Goal: Information Seeking & Learning: Learn about a topic

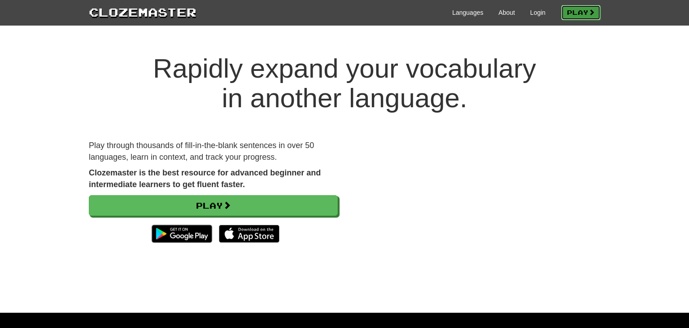
click at [573, 15] on link "Play" at bounding box center [580, 12] width 39 height 15
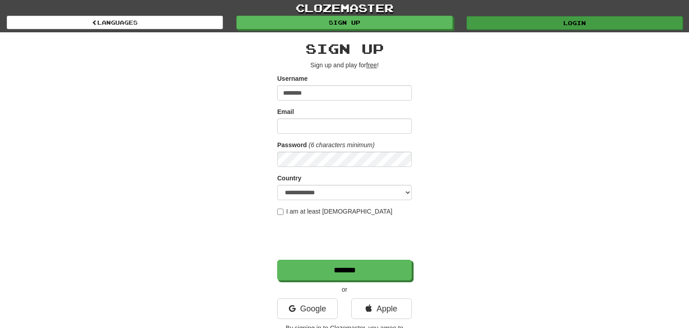
type input "********"
click at [483, 24] on link "Login" at bounding box center [574, 22] width 216 height 13
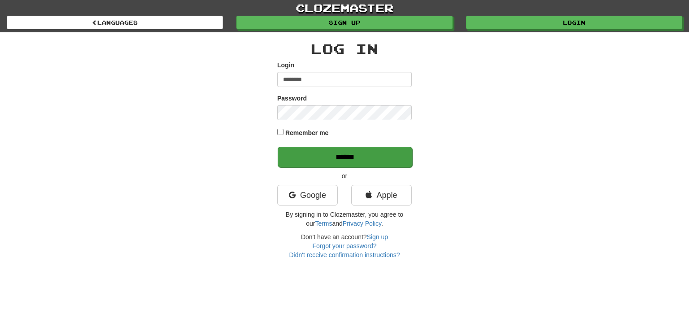
type input "********"
click at [394, 155] on input "******" at bounding box center [345, 157] width 135 height 21
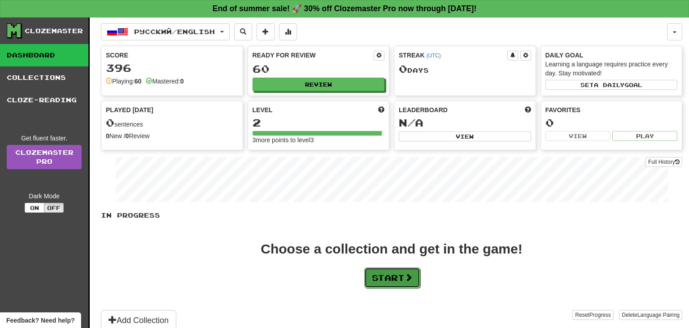
click at [398, 275] on button "Start" at bounding box center [392, 277] width 56 height 21
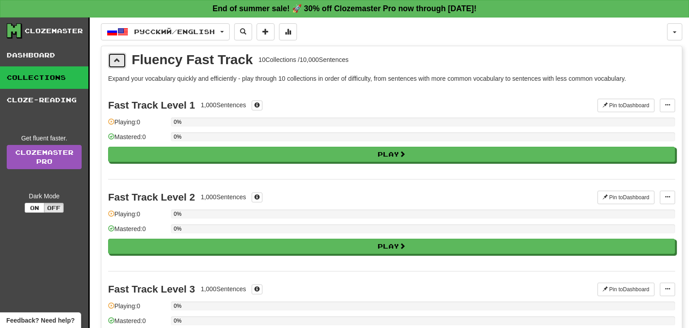
click at [113, 63] on button at bounding box center [117, 60] width 18 height 15
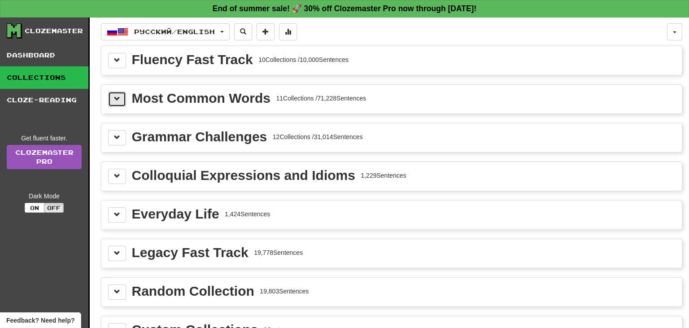
click at [122, 103] on button at bounding box center [117, 98] width 18 height 15
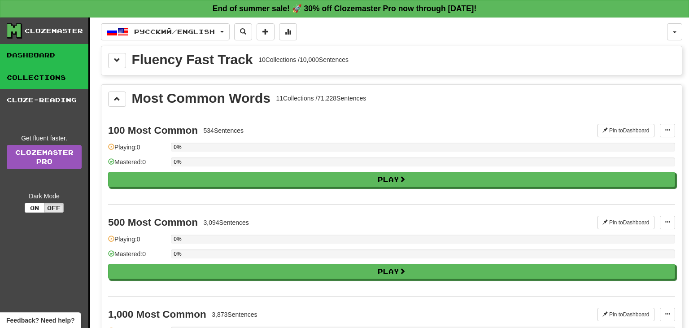
click at [51, 54] on link "Dashboard" at bounding box center [44, 55] width 88 height 22
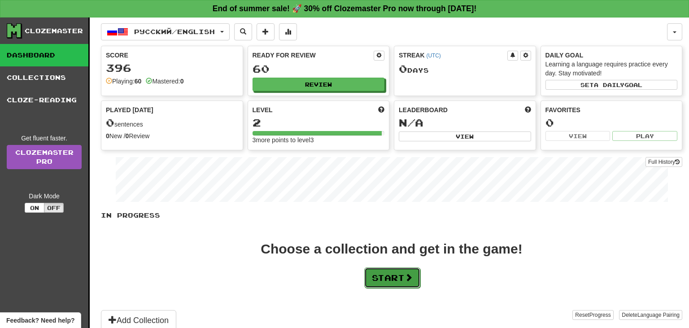
click at [413, 279] on span at bounding box center [408, 277] width 8 height 8
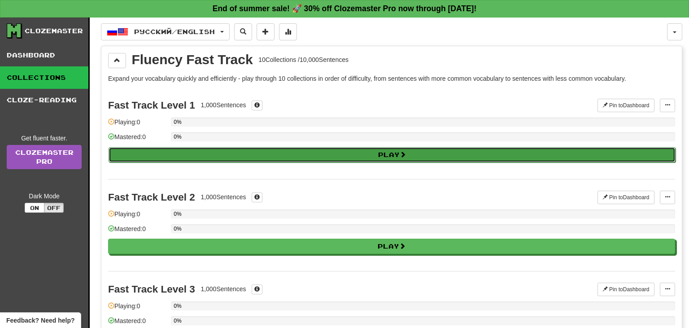
click at [361, 158] on button "Play" at bounding box center [392, 154] width 567 height 15
select select "**"
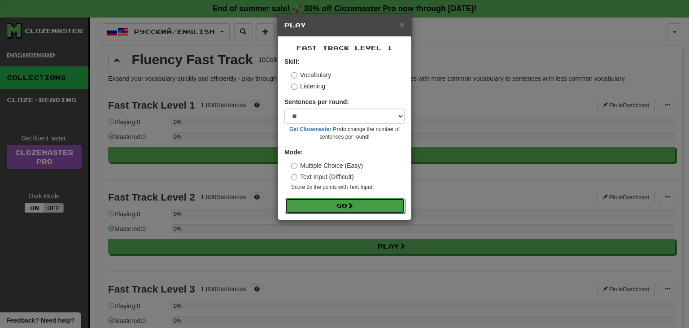
click at [372, 202] on button "Go" at bounding box center [345, 205] width 120 height 15
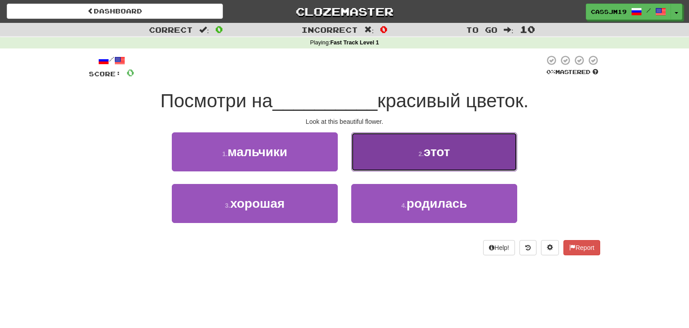
click at [387, 142] on button "2 . этот" at bounding box center [434, 151] width 166 height 39
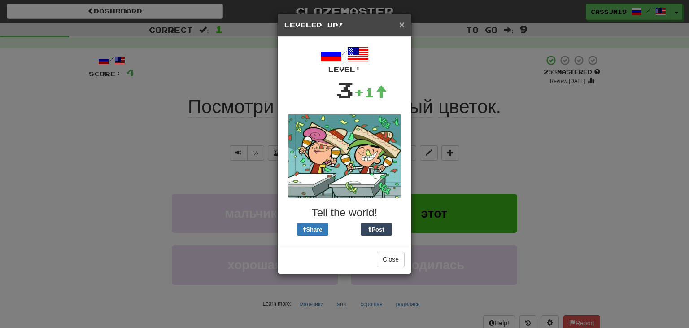
click at [403, 24] on span "×" at bounding box center [401, 24] width 5 height 10
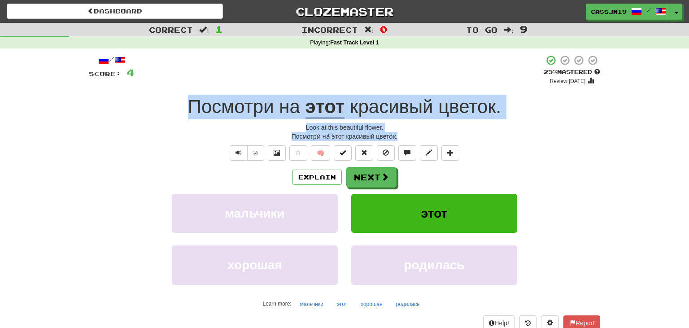
drag, startPoint x: 165, startPoint y: 97, endPoint x: 424, endPoint y: 134, distance: 261.8
click at [424, 134] on div "/ Score: 4 + 4 25 % Mastered Review: 2025-08-23 Посмотри на этот красивый цвето…" at bounding box center [344, 192] width 511 height 275
copy div "Посмотри на этот красивый цветок . Look at this beautiful flower. Посмотри́ на́…"
click at [386, 184] on button "Next" at bounding box center [372, 177] width 50 height 21
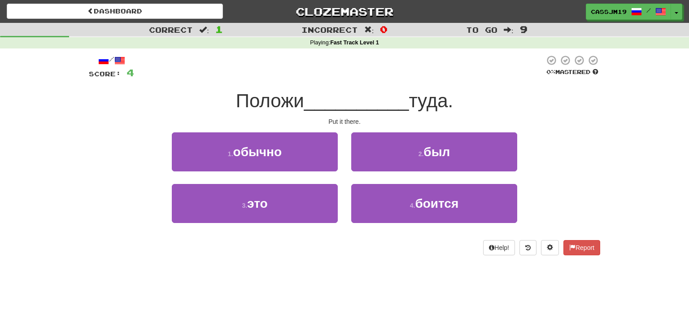
click at [329, 78] on div at bounding box center [339, 67] width 410 height 25
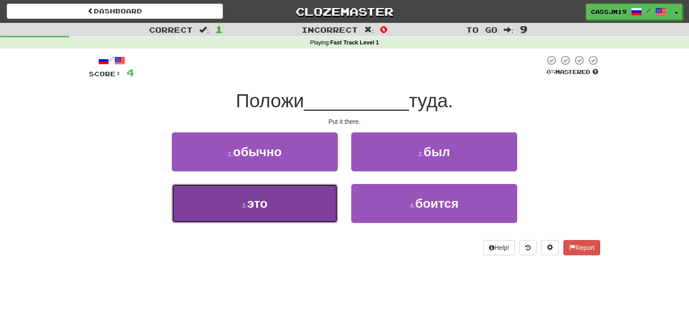
click at [289, 209] on button "3 . это" at bounding box center [255, 203] width 166 height 39
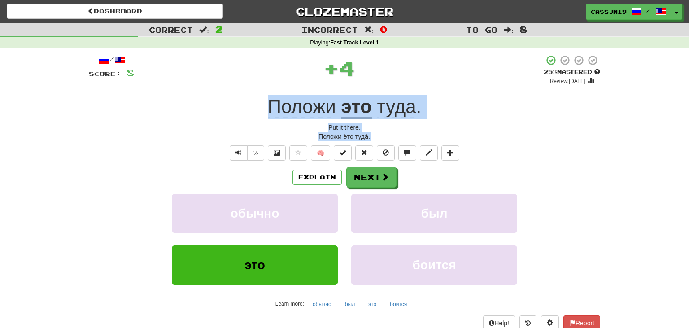
drag, startPoint x: 246, startPoint y: 94, endPoint x: 410, endPoint y: 134, distance: 168.9
click at [410, 134] on div "/ Score: 8 + 4 25 % Mastered Review: 2025-08-23 Положи это туда . Put it there.…" at bounding box center [344, 192] width 511 height 275
copy div "Положи это туда . Put it there. Положи́ э́то туда́."
click at [379, 186] on button "Next" at bounding box center [372, 177] width 50 height 21
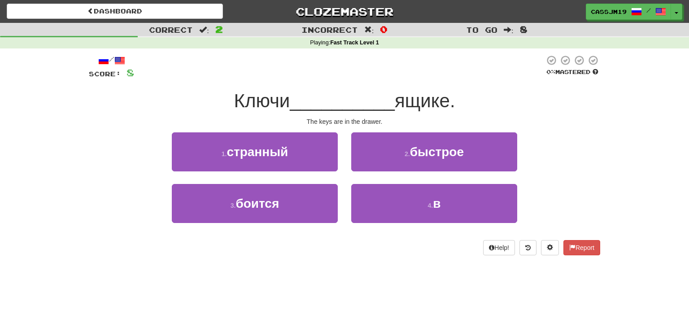
click at [381, 84] on div "/ Score: 8 0 % Mastered Ключи __________ ящике. The keys are in the drawer. 1 .…" at bounding box center [344, 155] width 511 height 200
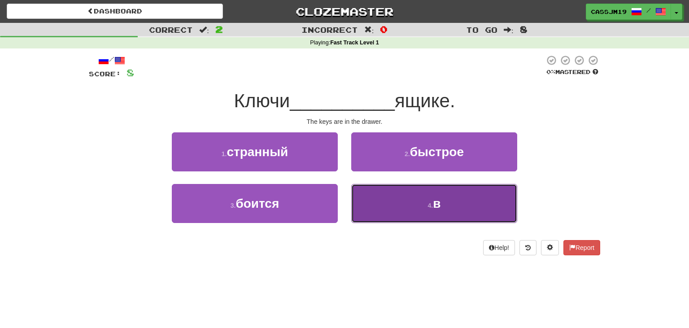
click at [389, 193] on button "4 . в" at bounding box center [434, 203] width 166 height 39
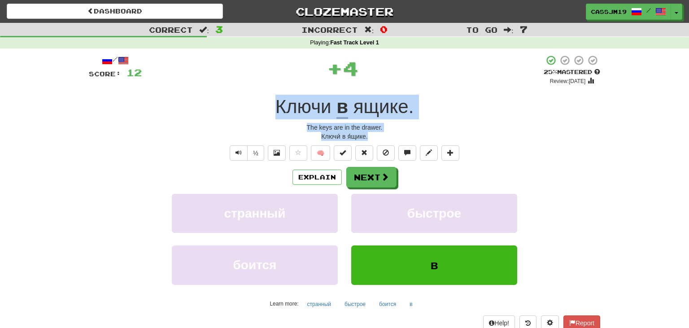
drag, startPoint x: 272, startPoint y: 92, endPoint x: 395, endPoint y: 140, distance: 132.2
click at [395, 140] on div "/ Score: 12 + 4 25 % Mastered Review: 2025-08-23 Ключи в ящике . The keys are i…" at bounding box center [344, 192] width 511 height 275
copy div "Ключи в ящике . The keys are in the drawer. Ключи́ в я́щике."
click at [383, 173] on span at bounding box center [385, 177] width 8 height 8
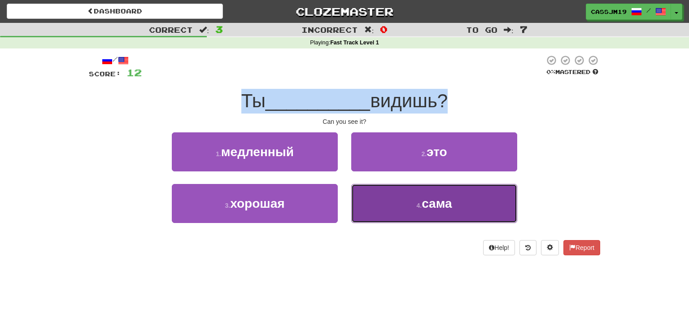
click at [391, 186] on button "4 . сама" at bounding box center [434, 203] width 166 height 39
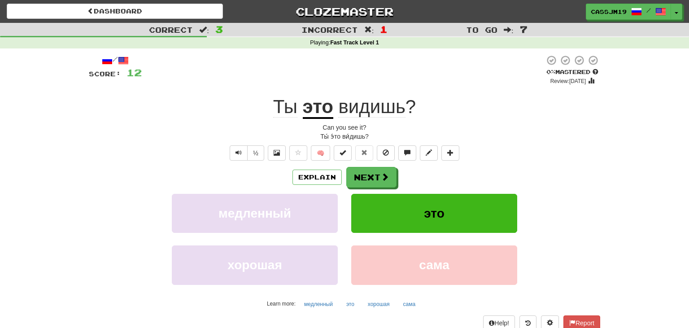
click at [307, 88] on div "/ Score: 12 0 % Mastered Review: 2025-08-22 Ты это видишь ? Can you see it? Ты́…" at bounding box center [344, 192] width 511 height 275
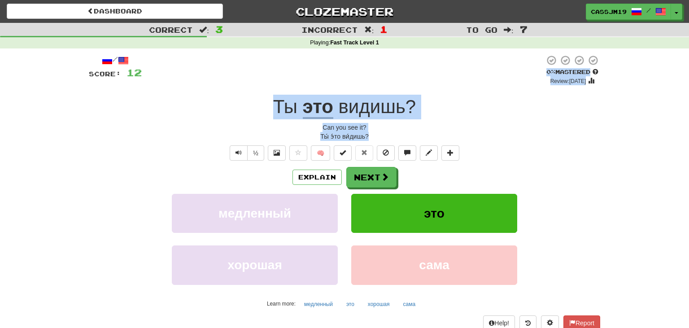
drag, startPoint x: 270, startPoint y: 86, endPoint x: 379, endPoint y: 135, distance: 119.7
click at [379, 135] on div "/ Score: 12 0 % Mastered Review: 2025-08-22 Ты это видишь ? Can you see it? Ты́…" at bounding box center [344, 192] width 511 height 275
copy div "0 % Mastered Review: 2025-08-22 Ты это видишь ? Can you see it? Ты́ э́то ви́диш…"
click at [378, 184] on button "Next" at bounding box center [372, 177] width 50 height 21
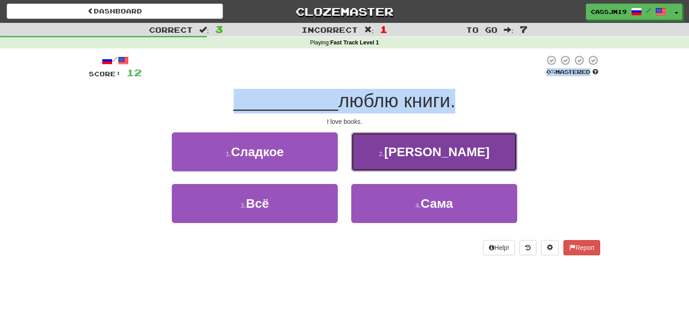
click at [430, 168] on button "2 . Я" at bounding box center [434, 151] width 166 height 39
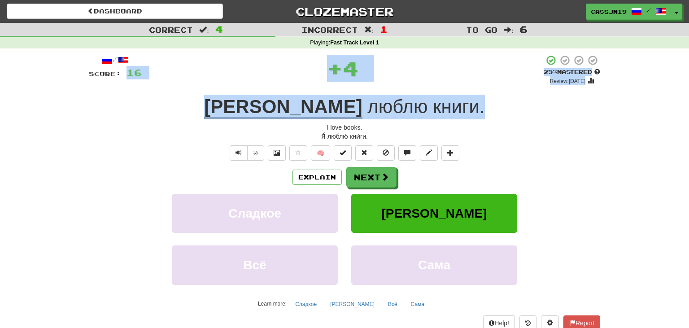
click at [254, 102] on div "Я люблю книги ." at bounding box center [344, 107] width 511 height 25
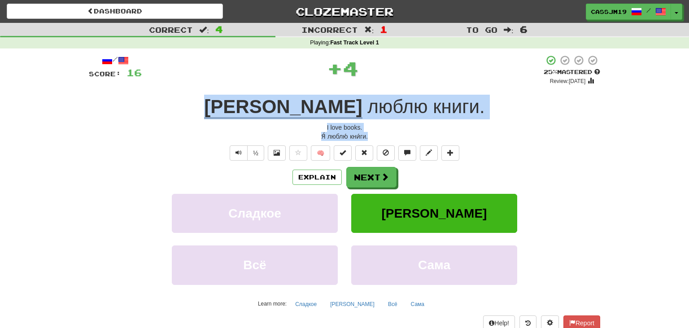
drag, startPoint x: 277, startPoint y: 105, endPoint x: 381, endPoint y: 133, distance: 108.1
click at [381, 133] on div "/ Score: 16 + 4 25 % Mastered Review: 2025-08-23 Я люблю книги . I love books. …" at bounding box center [344, 192] width 511 height 275
copy div "Я люблю книги . I love books. Я́ люблю́ кни́ги."
click at [383, 181] on span at bounding box center [385, 177] width 8 height 8
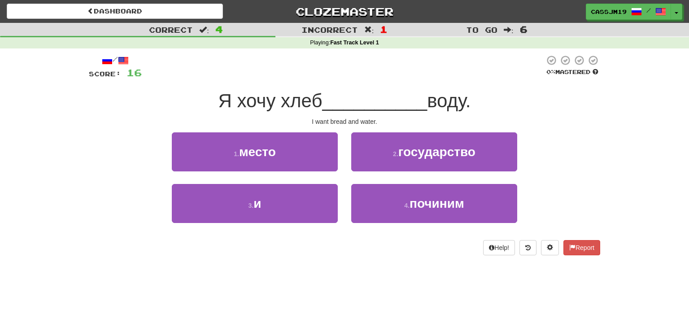
click at [293, 83] on div "/ Score: 16 0 % Mastered Я хочу хлеб __________ воду. I want bread and water. 1…" at bounding box center [344, 155] width 511 height 200
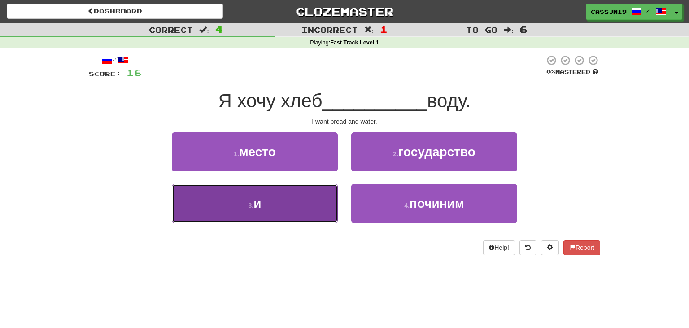
click at [286, 203] on button "3 . и" at bounding box center [255, 203] width 166 height 39
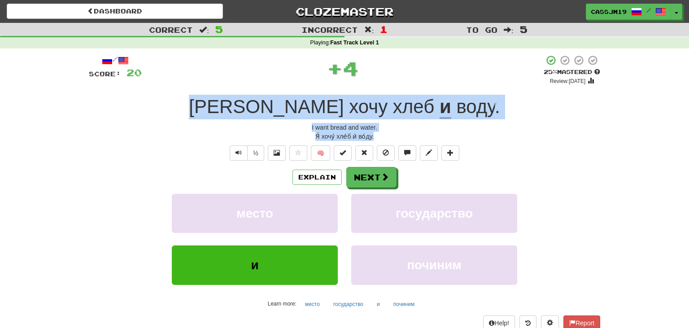
drag, startPoint x: 274, startPoint y: 111, endPoint x: 409, endPoint y: 134, distance: 136.8
click at [409, 134] on div "/ Score: 20 + 4 25 % Mastered Review: 2025-08-23 Я хочу хлеб и воду . I want br…" at bounding box center [344, 192] width 511 height 275
copy div "Я хочу хлеб и воду . I want bread and water. Я́ хочу́ хле́б и́ во́ду."
click at [365, 177] on button "Next" at bounding box center [372, 177] width 50 height 21
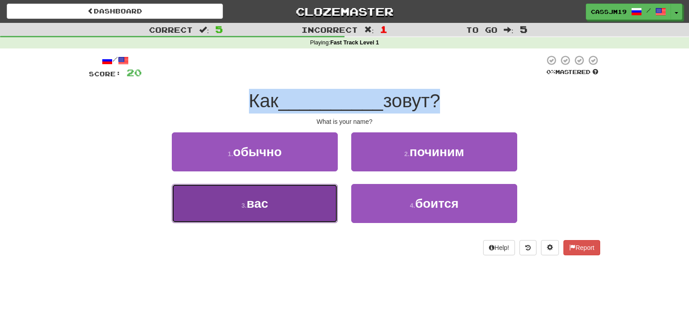
click at [300, 204] on button "3 . вас" at bounding box center [255, 203] width 166 height 39
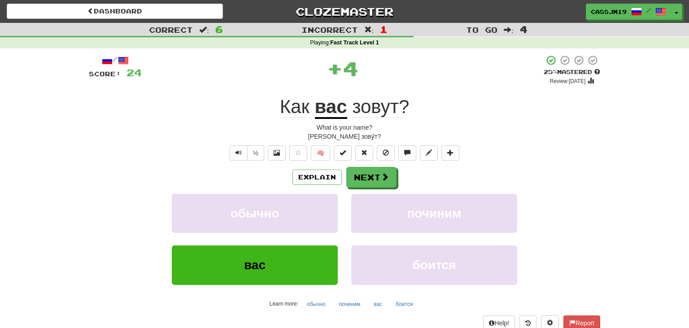
click at [269, 88] on div "/ Score: 24 + 4 25 % Mastered Review: 2025-08-23 Как вас зовут ? What is your n…" at bounding box center [344, 192] width 511 height 275
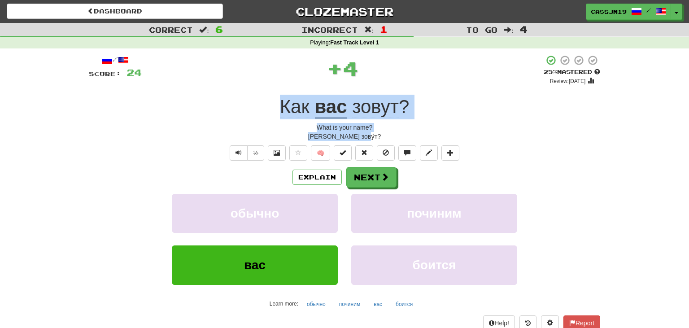
drag, startPoint x: 262, startPoint y: 100, endPoint x: 388, endPoint y: 135, distance: 131.0
click at [388, 135] on div "/ Score: 24 + 4 25 % Mastered Review: 2025-08-23 Как вас зовут ? What is your n…" at bounding box center [344, 192] width 511 height 275
copy div "Как вас зовут ? What is your name? Ка́к ва́с зову́т?"
click at [378, 181] on button "Next" at bounding box center [372, 177] width 50 height 21
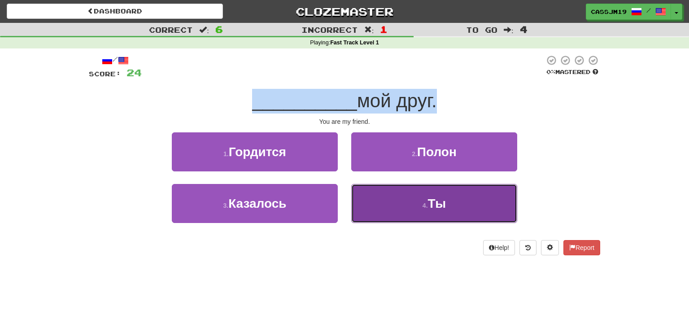
click at [398, 208] on button "4 . Ты" at bounding box center [434, 203] width 166 height 39
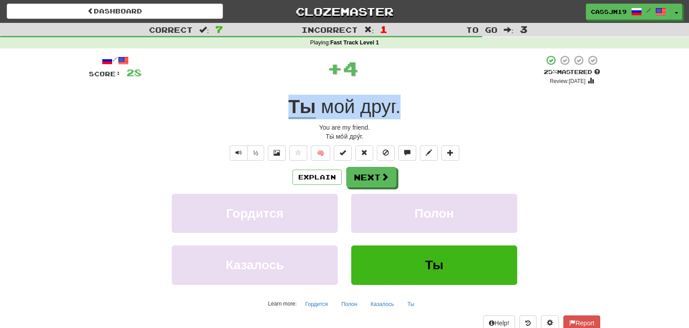
click at [275, 96] on div "Ты мой друг ." at bounding box center [344, 107] width 511 height 25
drag, startPoint x: 297, startPoint y: 111, endPoint x: 375, endPoint y: 137, distance: 82.2
click at [375, 137] on div "/ Score: 28 + 4 25 % Mastered Review: 2025-08-23 Ты мой друг . You are my frien…" at bounding box center [344, 192] width 511 height 275
copy div "Ты мой друг . You are my friend. Ты́ мо́й дру́г."
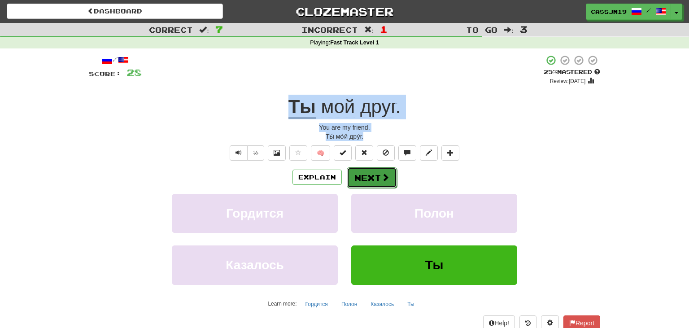
click at [393, 173] on button "Next" at bounding box center [372, 177] width 50 height 21
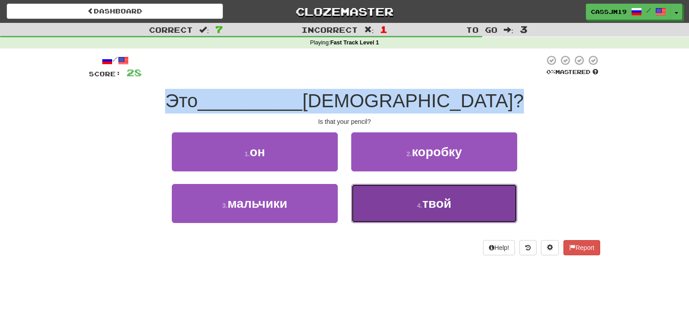
click at [403, 196] on button "4 . твой" at bounding box center [434, 203] width 166 height 39
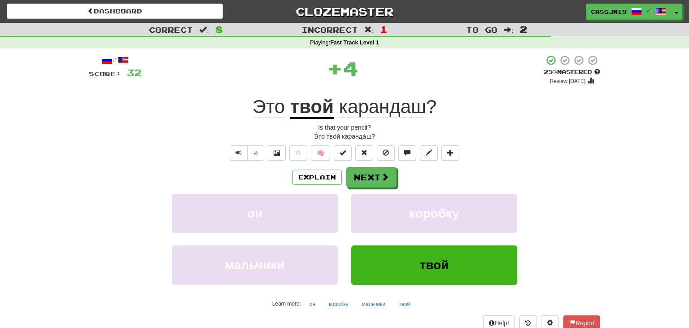
click at [281, 106] on span "Это" at bounding box center [268, 107] width 32 height 22
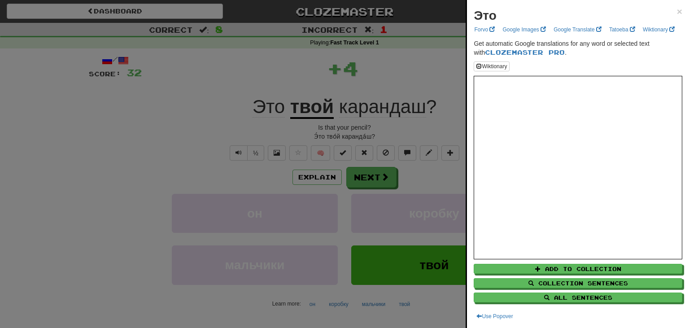
click at [399, 168] on div at bounding box center [344, 164] width 689 height 328
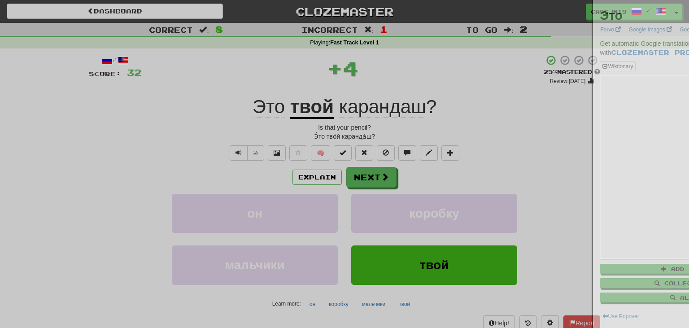
click at [387, 180] on div at bounding box center [344, 164] width 689 height 328
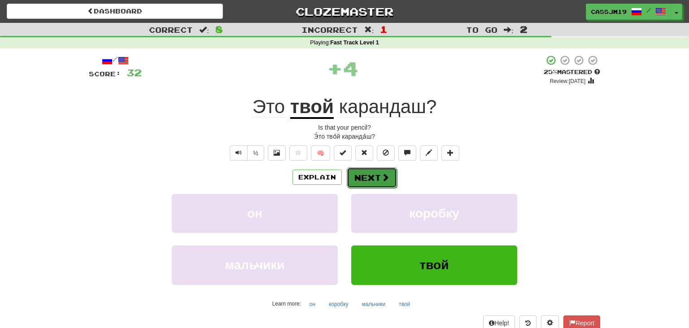
click at [385, 180] on span at bounding box center [385, 177] width 8 height 8
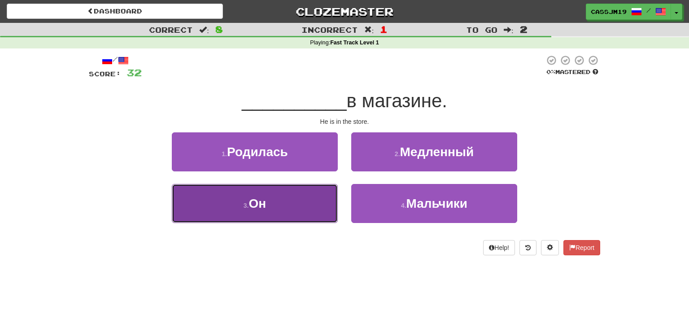
click at [302, 210] on button "3 . Он" at bounding box center [255, 203] width 166 height 39
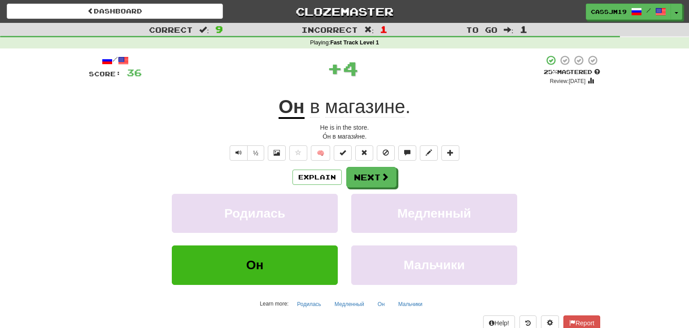
click at [166, 1] on div "Dashboard Clozemaster cassjm19 / Toggle Dropdown Dashboard Leaderboard Activity…" at bounding box center [344, 10] width 689 height 20
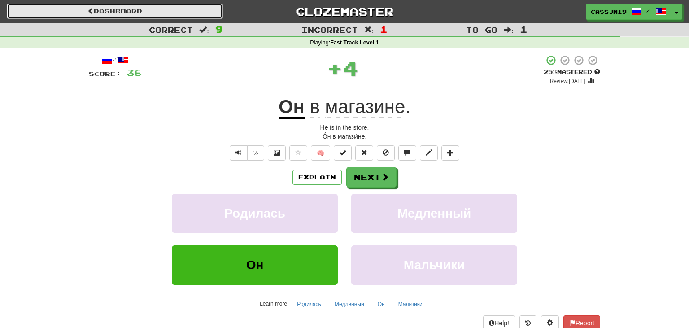
click at [168, 12] on link "Dashboard" at bounding box center [115, 11] width 216 height 15
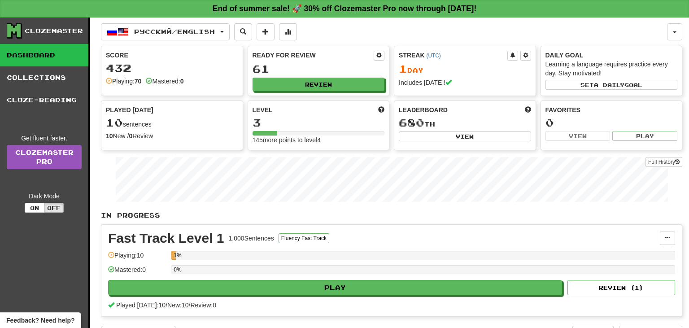
click at [86, 53] on link "Dashboard" at bounding box center [44, 55] width 88 height 22
click at [344, 84] on button "Review" at bounding box center [319, 84] width 132 height 13
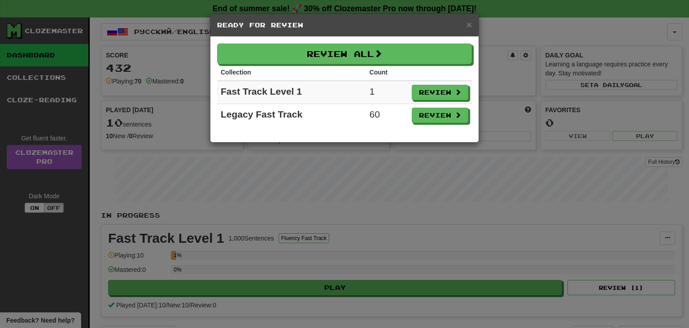
click at [472, 23] on div "× Ready for Review" at bounding box center [344, 25] width 268 height 23
click at [469, 25] on span "×" at bounding box center [468, 24] width 5 height 10
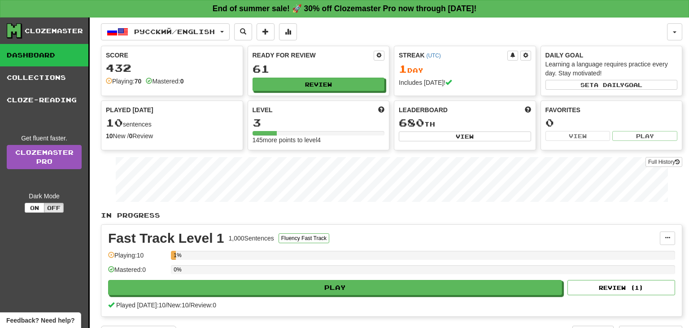
click at [38, 65] on link "Dashboard" at bounding box center [44, 55] width 88 height 22
click at [39, 74] on link "Collections" at bounding box center [44, 77] width 88 height 22
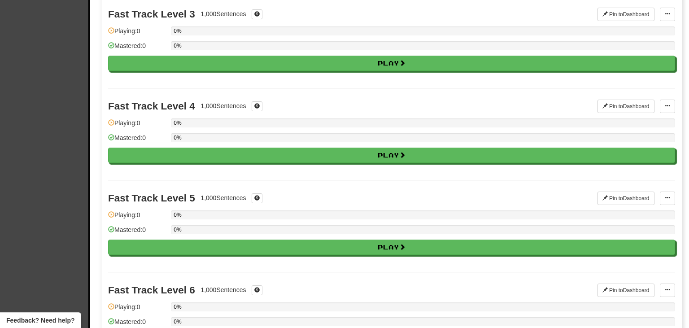
scroll to position [189, 0]
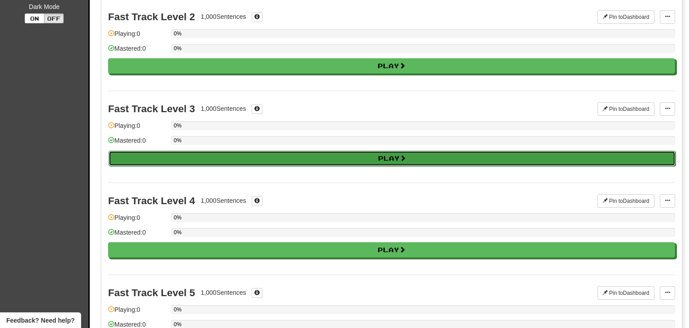
click at [274, 156] on button "Play" at bounding box center [392, 158] width 567 height 15
select select "**"
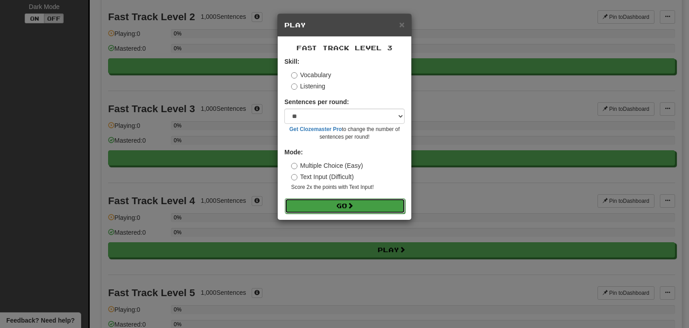
click at [320, 202] on button "Go" at bounding box center [345, 205] width 120 height 15
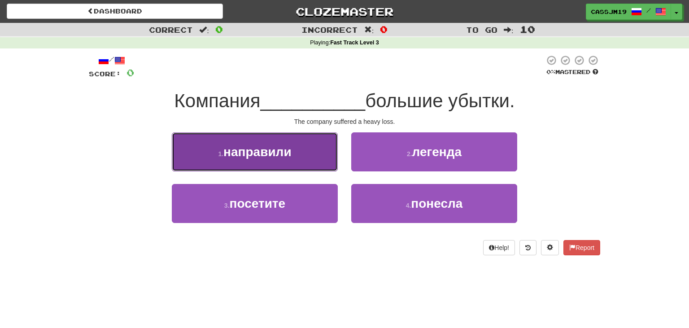
click at [333, 150] on button "1 . направили" at bounding box center [255, 151] width 166 height 39
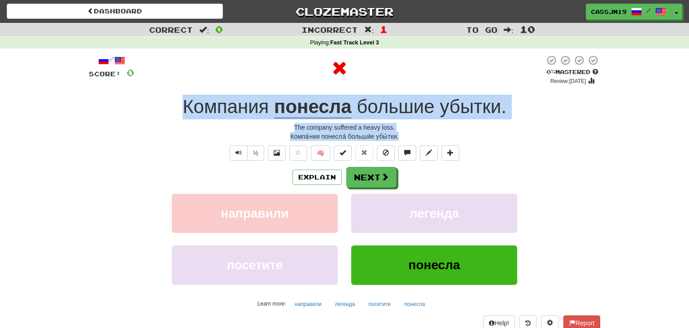
drag, startPoint x: 222, startPoint y: 109, endPoint x: 435, endPoint y: 133, distance: 214.8
click at [435, 133] on div "/ Score: 0 0 % Mastered Review: 2025-08-22 Компания понесла большие убытки . Th…" at bounding box center [344, 192] width 511 height 275
copy div "Компания понесла большие убытки . The company suffered a heavy loss. Компа́ния …"
click at [368, 182] on button "Next" at bounding box center [372, 177] width 50 height 21
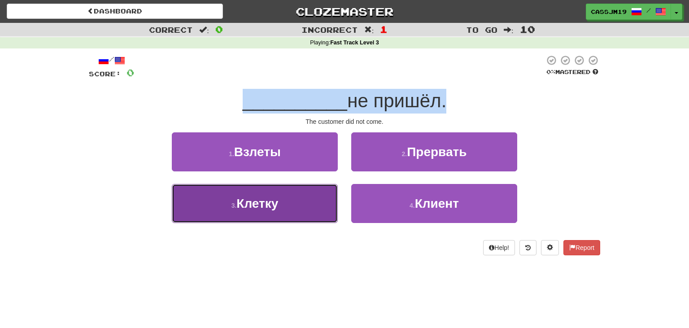
click at [302, 202] on button "3 . Клетку" at bounding box center [255, 203] width 166 height 39
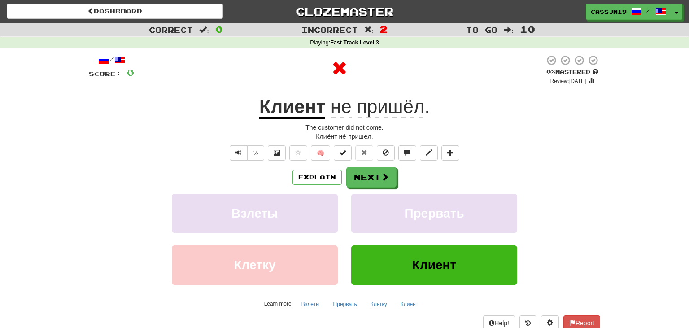
drag, startPoint x: 263, startPoint y: 87, endPoint x: 260, endPoint y: 82, distance: 6.8
click at [263, 87] on div "/ Score: 0 0 % Mastered Review: 2025-08-22 Клиент не пришёл . The customer did …" at bounding box center [344, 192] width 511 height 275
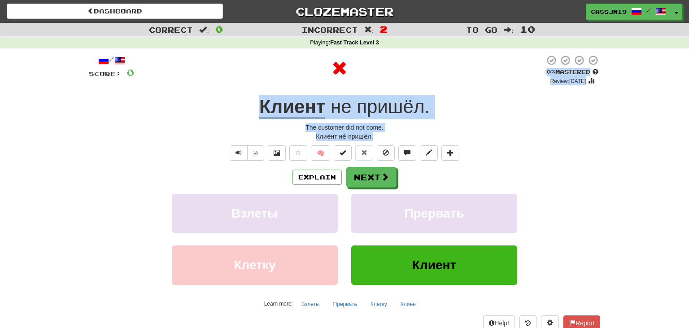
drag, startPoint x: 252, startPoint y: 86, endPoint x: 452, endPoint y: 140, distance: 208.2
click at [452, 140] on div "/ Score: 0 0 % Mastered Review: 2025-08-22 Клиент не пришёл . The customer did …" at bounding box center [344, 192] width 511 height 275
drag, startPoint x: 352, startPoint y: 114, endPoint x: 346, endPoint y: 107, distance: 9.2
click at [351, 112] on span "не пришёл ." at bounding box center [377, 107] width 104 height 22
drag, startPoint x: 256, startPoint y: 93, endPoint x: 385, endPoint y: 135, distance: 135.8
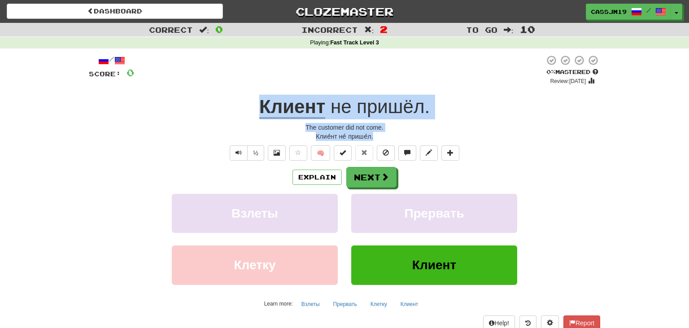
click at [385, 135] on div "/ Score: 0 0 % Mastered Review: 2025-08-22 Клиент не пришёл . The customer did …" at bounding box center [344, 192] width 511 height 275
copy div "Клиент не пришёл . The customer did not come. Клие́нт не́ прише́л."
click at [388, 178] on span at bounding box center [385, 177] width 8 height 8
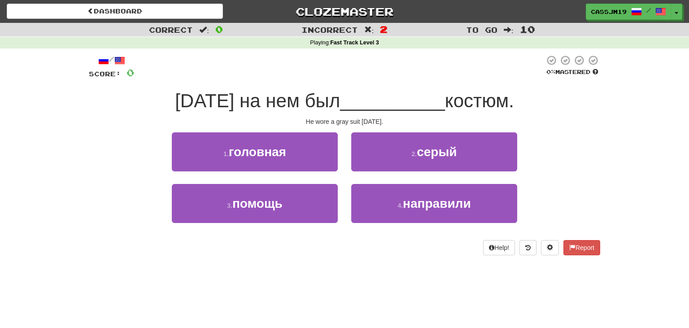
click at [383, 70] on div at bounding box center [339, 67] width 410 height 25
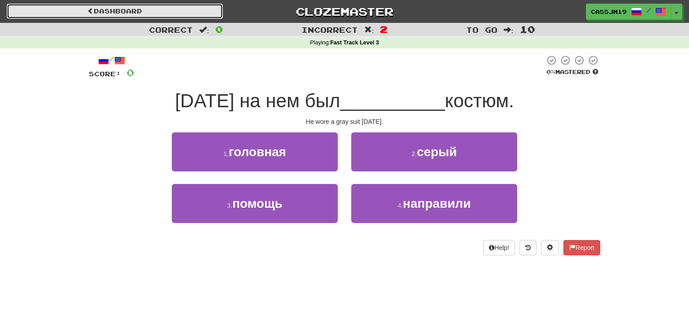
click at [141, 14] on link "Dashboard" at bounding box center [115, 11] width 216 height 15
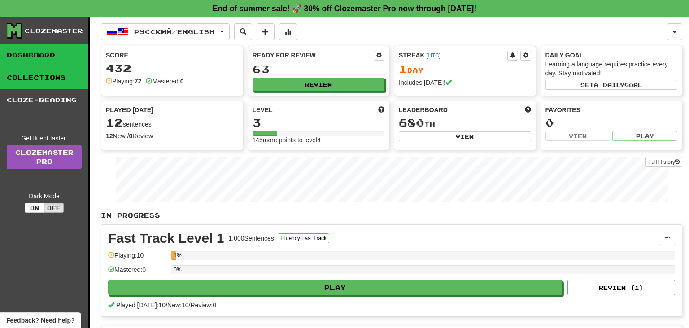
click at [68, 67] on link "Collections" at bounding box center [44, 77] width 88 height 22
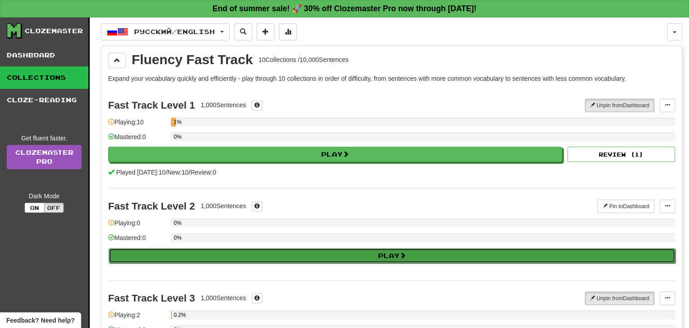
click at [182, 253] on button "Play" at bounding box center [392, 255] width 567 height 15
select select "**"
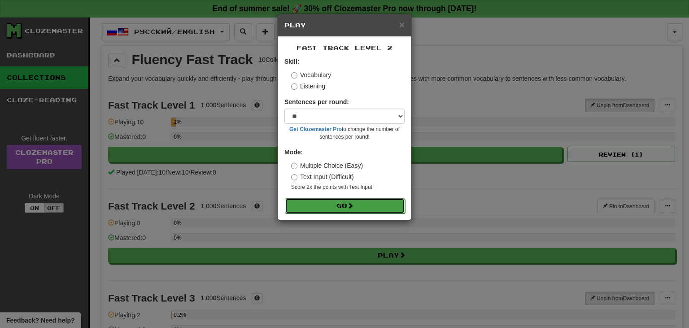
click at [304, 208] on button "Go" at bounding box center [345, 205] width 120 height 15
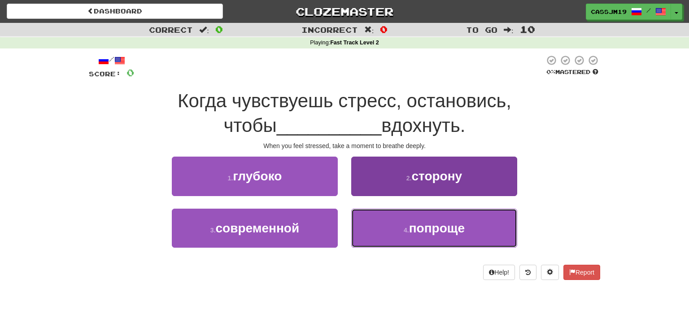
click at [470, 222] on button "4 . попроще" at bounding box center [434, 228] width 166 height 39
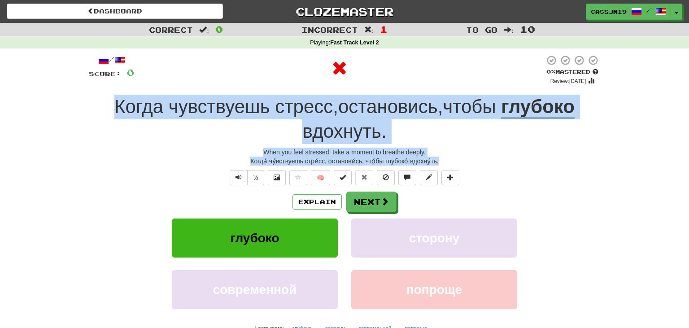
drag, startPoint x: 107, startPoint y: 98, endPoint x: 470, endPoint y: 159, distance: 368.2
click at [470, 159] on div "/ Score: 0 0 % Mastered Review: [DATE] Когда чувствуешь стресс , остановись , ч…" at bounding box center [344, 205] width 511 height 300
copy div "Когда чувствуешь стресс , остановись , чтобы глубоко вдохнуть . When you feel s…"
click at [391, 205] on button "Next" at bounding box center [372, 202] width 50 height 21
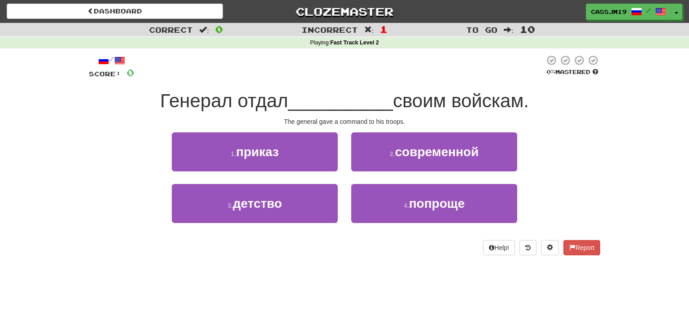
click at [285, 70] on div at bounding box center [339, 67] width 410 height 25
